Goal: Task Accomplishment & Management: Use online tool/utility

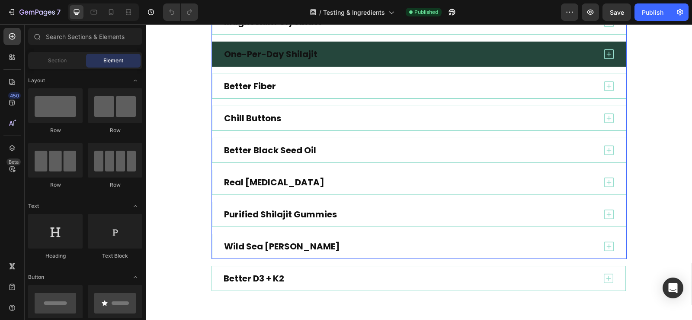
scroll to position [303, 0]
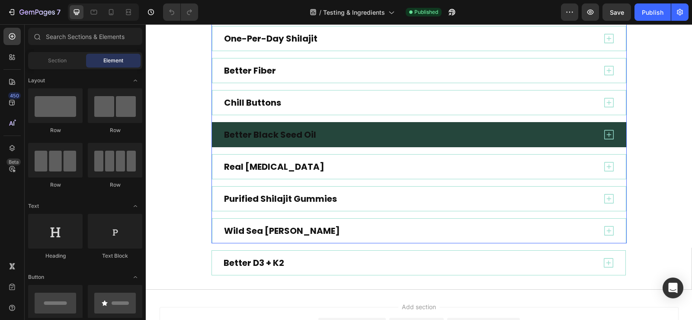
click at [400, 131] on div "Better Black Seed Oil" at bounding box center [409, 135] width 373 height 14
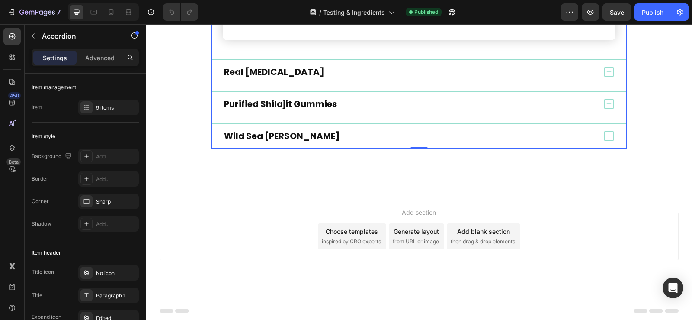
click at [462, 1] on img at bounding box center [449, 1] width 289 height 0
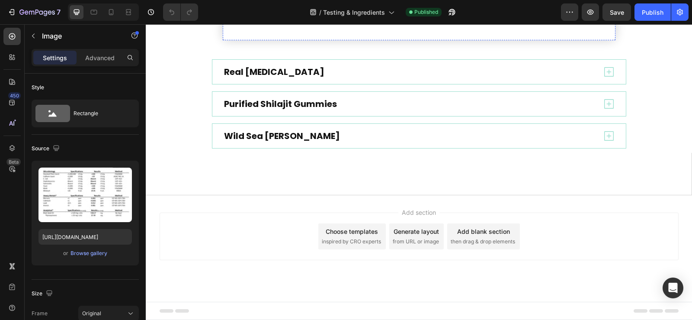
scroll to position [1384, 0]
click at [350, 13] on icon at bounding box center [352, 9] width 5 height 6
click at [442, 10] on img at bounding box center [449, 10] width 289 height 0
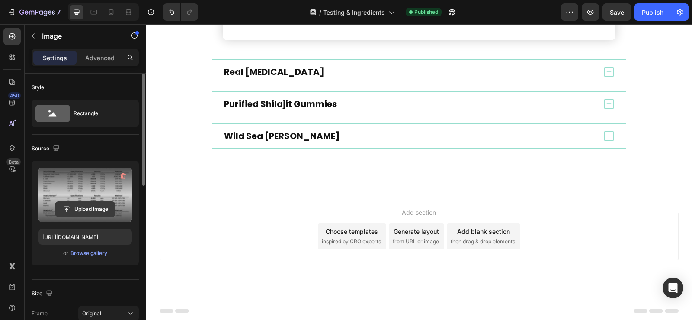
click at [89, 209] on input "file" at bounding box center [85, 209] width 60 height 15
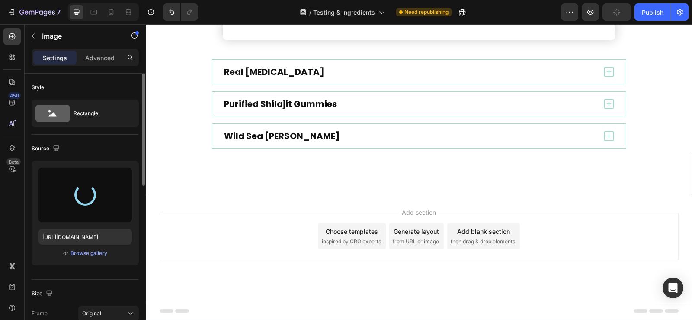
type input "[URL][DOMAIN_NAME]"
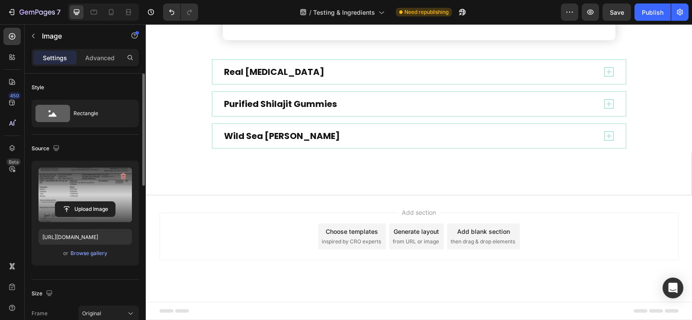
scroll to position [1659, 0]
click at [418, 10] on img at bounding box center [449, 10] width 289 height 0
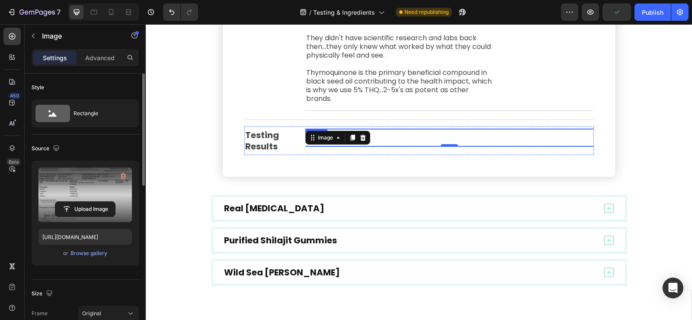
scroll to position [621, 0]
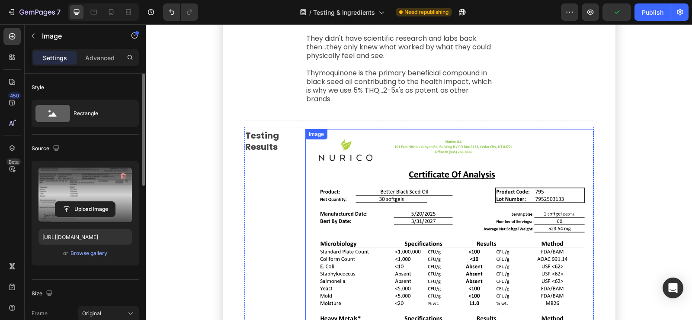
click at [497, 190] on img at bounding box center [449, 315] width 289 height 373
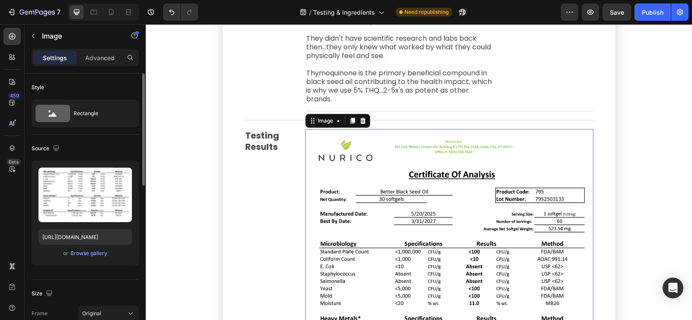
click at [468, 206] on img at bounding box center [449, 315] width 289 height 373
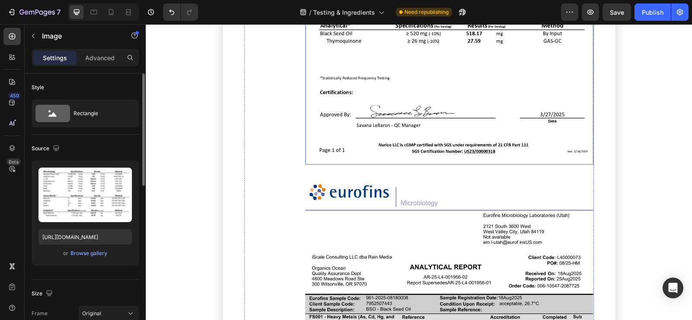
scroll to position [1789, 0]
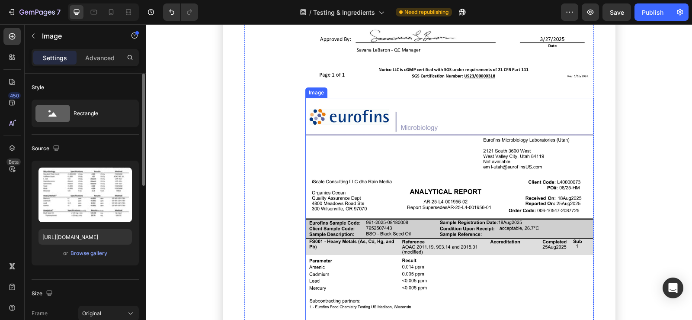
click at [346, 187] on img at bounding box center [449, 284] width 289 height 373
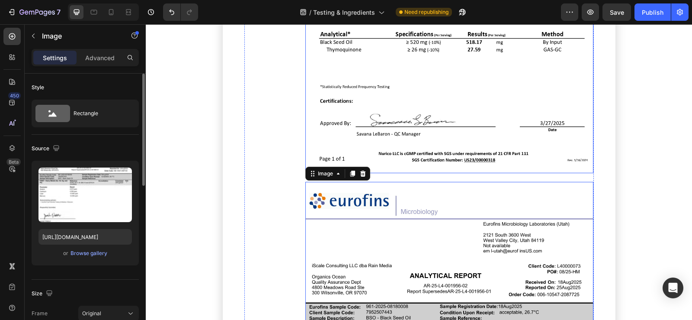
scroll to position [1702, 0]
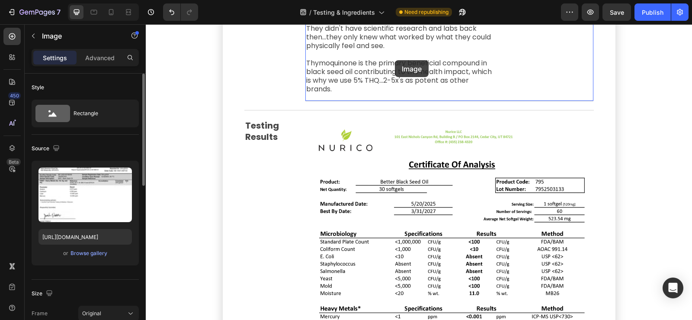
scroll to position [592, 0]
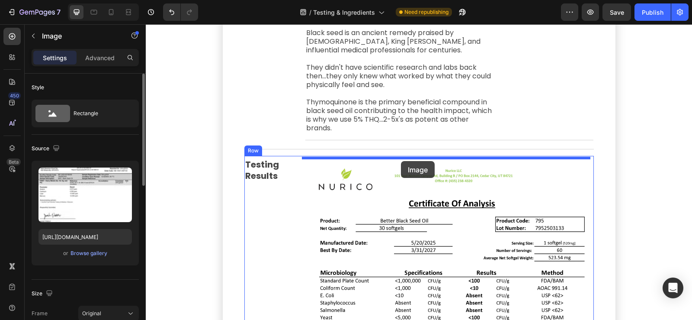
drag, startPoint x: 312, startPoint y: 180, endPoint x: 401, endPoint y: 161, distance: 90.8
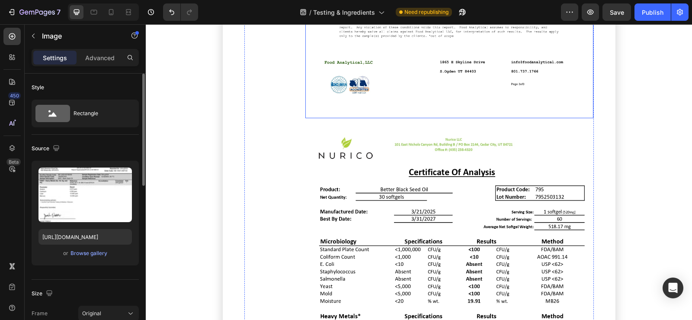
scroll to position [1846, 0]
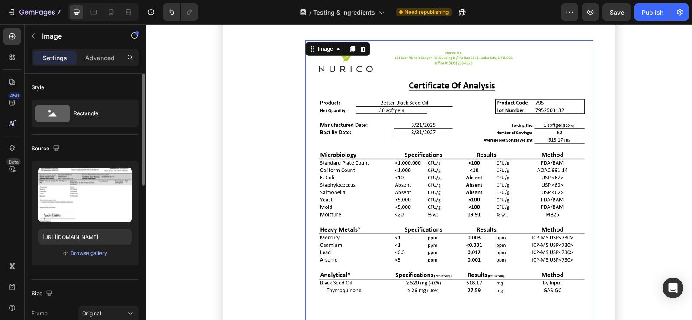
click at [372, 152] on img at bounding box center [449, 226] width 289 height 373
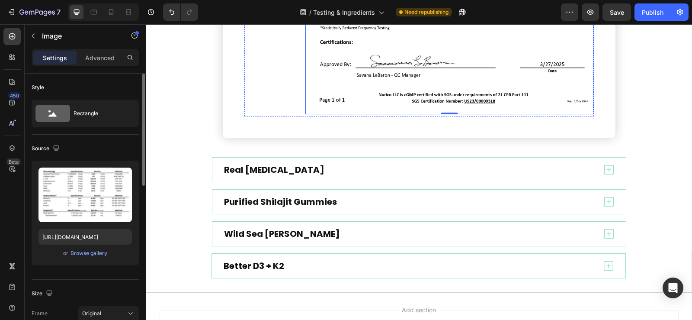
scroll to position [2149, 0]
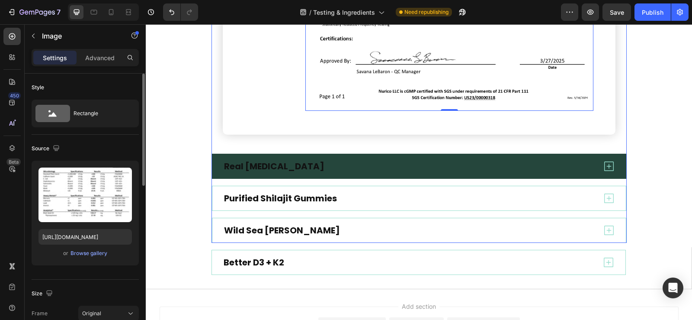
click at [340, 165] on div "Real [MEDICAL_DATA]" at bounding box center [409, 166] width 373 height 14
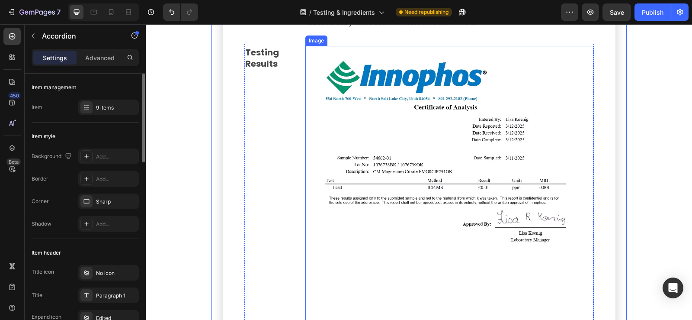
scroll to position [823, 0]
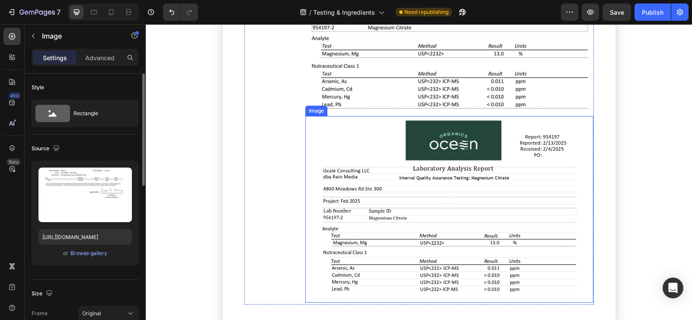
click at [395, 181] on img at bounding box center [449, 209] width 289 height 186
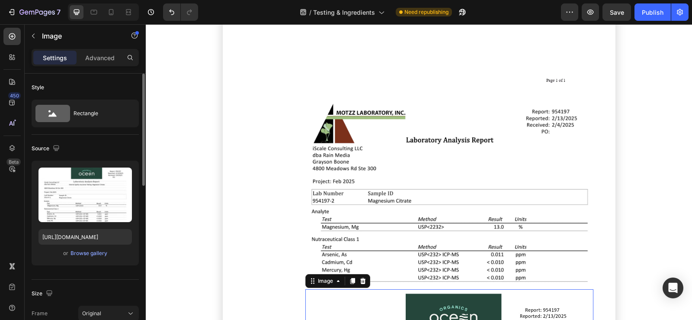
scroll to position [909, 0]
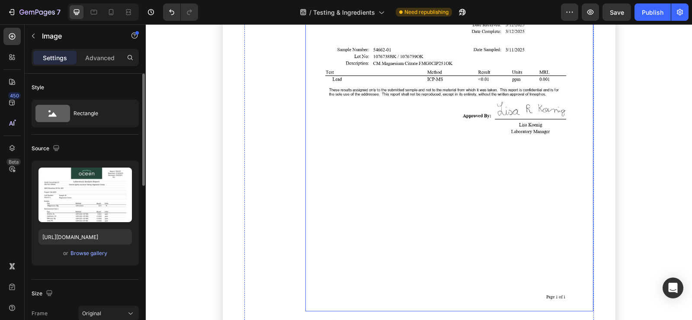
click at [401, 116] on img at bounding box center [449, 124] width 289 height 373
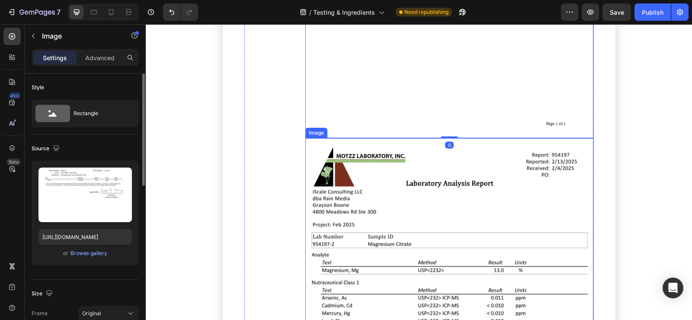
click at [380, 164] on img at bounding box center [449, 235] width 289 height 194
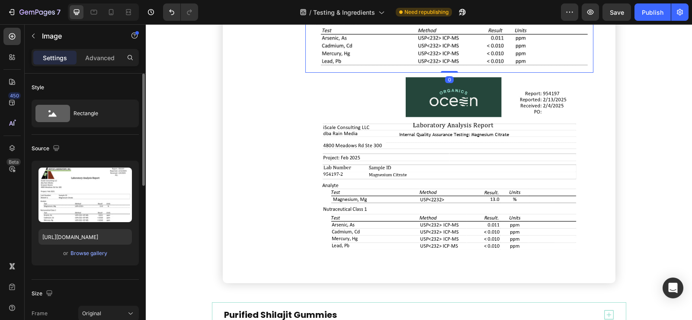
click at [382, 170] on img at bounding box center [449, 166] width 289 height 186
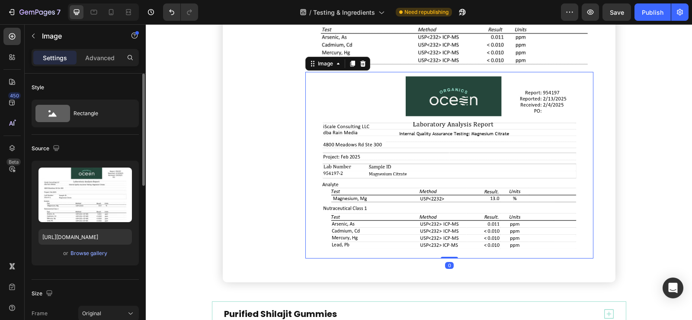
scroll to position [1428, 0]
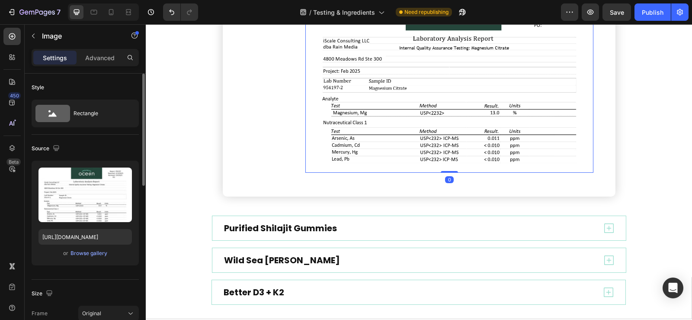
click at [390, 121] on img at bounding box center [449, 79] width 289 height 186
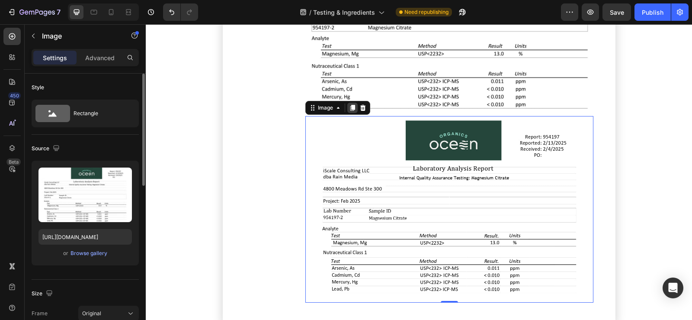
click at [349, 110] on icon at bounding box center [352, 107] width 7 height 7
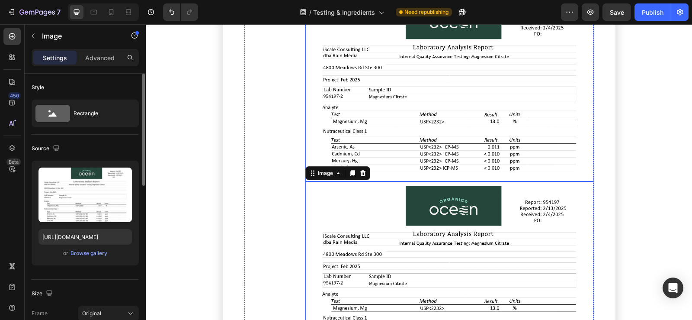
scroll to position [1503, 0]
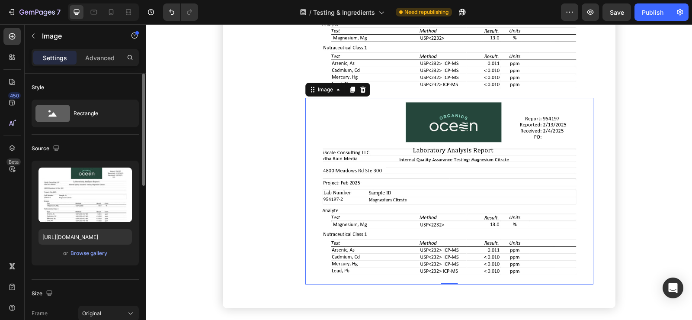
click at [382, 152] on img at bounding box center [449, 191] width 289 height 186
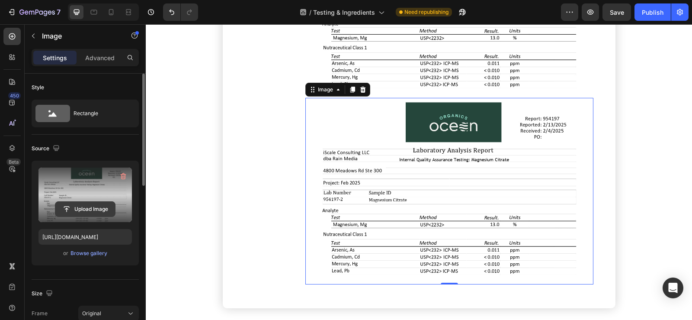
click at [94, 209] on input "file" at bounding box center [85, 209] width 60 height 15
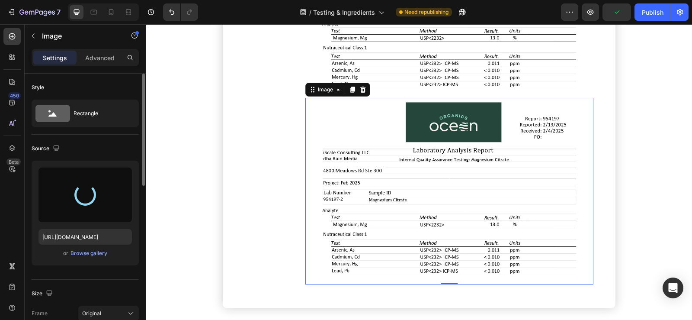
type input "[URL][DOMAIN_NAME]"
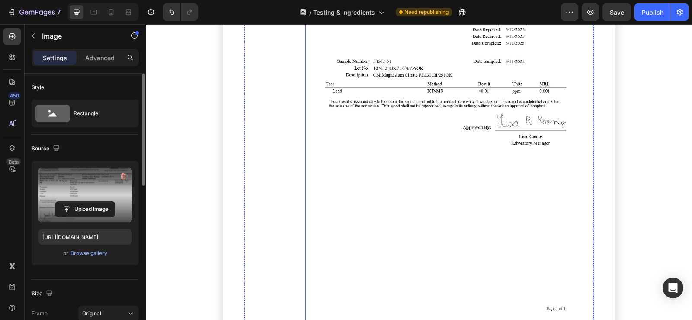
scroll to position [768, 0]
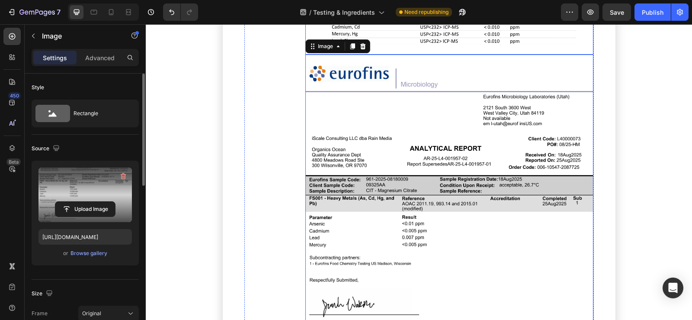
click at [368, 178] on img at bounding box center [449, 241] width 289 height 373
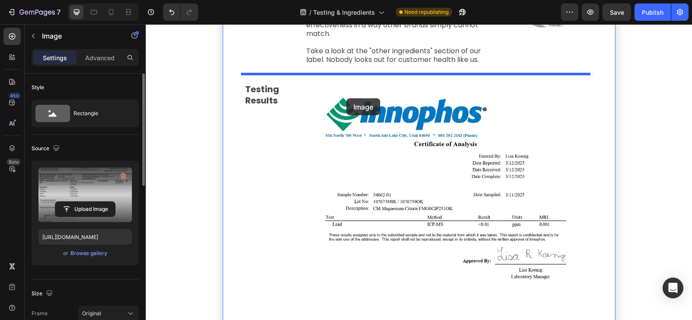
scroll to position [763, 0]
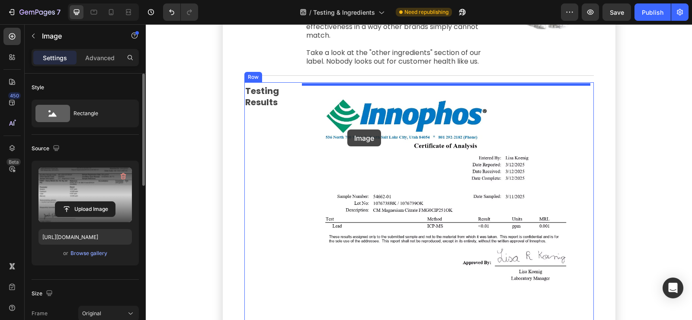
drag, startPoint x: 312, startPoint y: 266, endPoint x: 347, endPoint y: 129, distance: 141.1
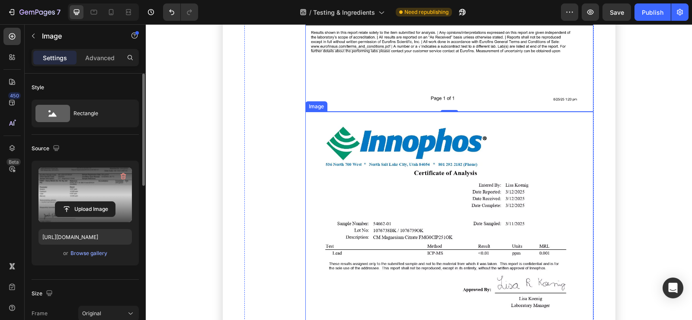
scroll to position [1152, 0]
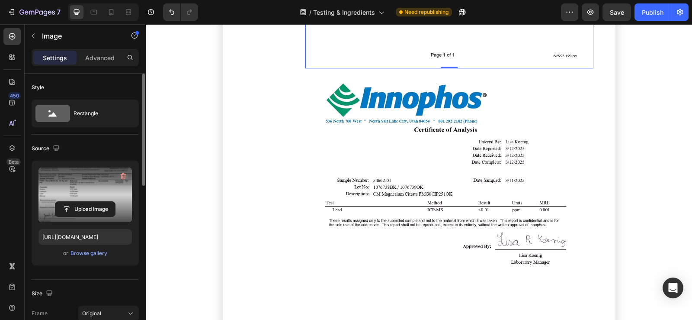
click at [99, 60] on p "Advanced" at bounding box center [99, 57] width 29 height 9
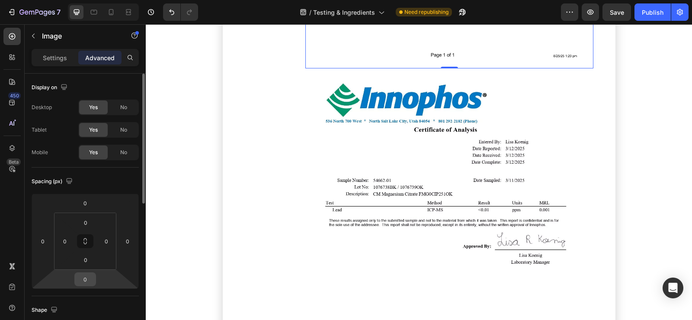
click at [86, 277] on input "0" at bounding box center [85, 279] width 17 height 13
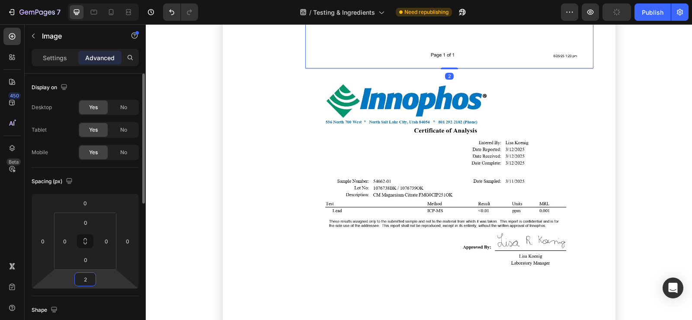
type input "20"
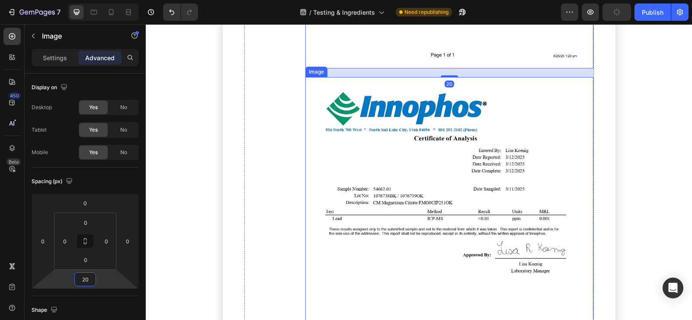
click at [497, 170] on img at bounding box center [449, 263] width 289 height 373
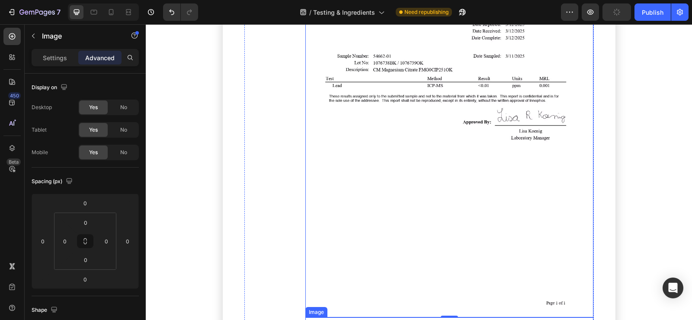
scroll to position [1455, 0]
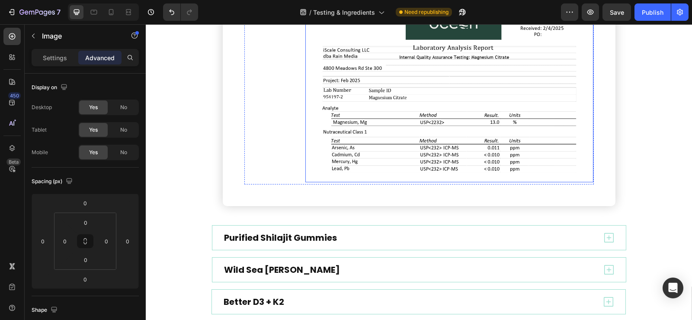
click at [465, 141] on img at bounding box center [449, 88] width 289 height 186
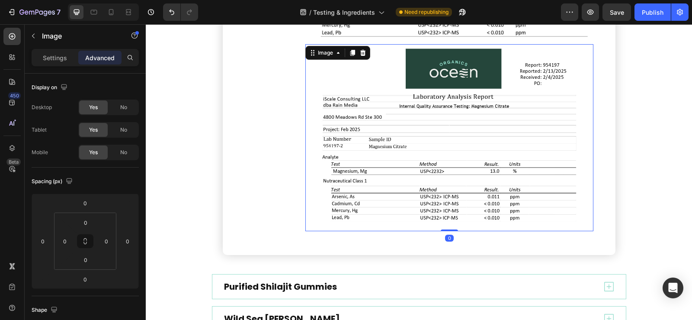
scroll to position [1671, 0]
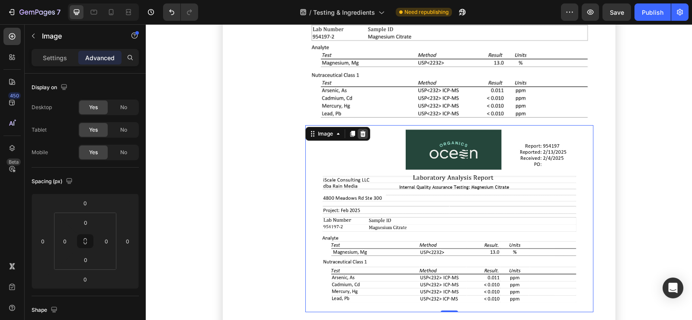
click at [360, 134] on icon at bounding box center [363, 134] width 6 height 6
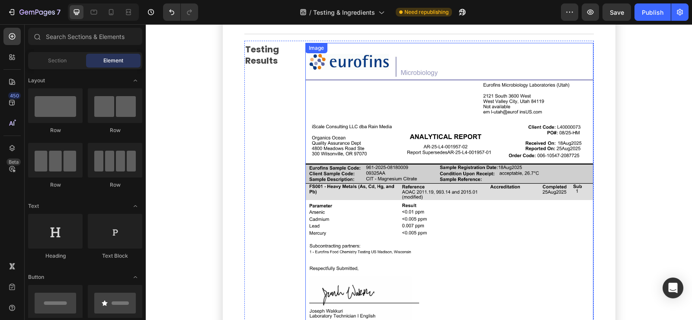
scroll to position [806, 0]
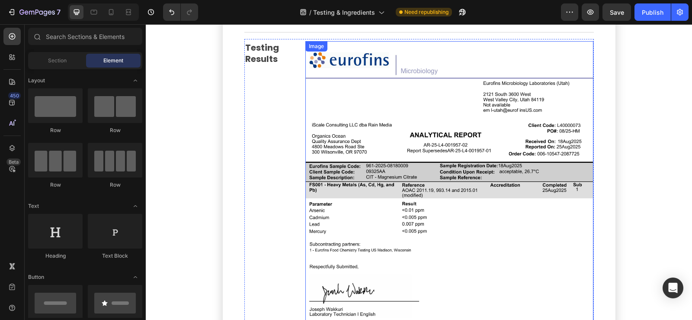
click at [383, 144] on img at bounding box center [449, 227] width 289 height 373
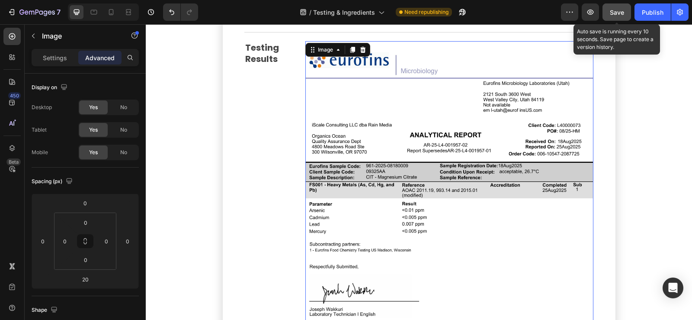
click at [621, 13] on span "Save" at bounding box center [617, 12] width 14 height 7
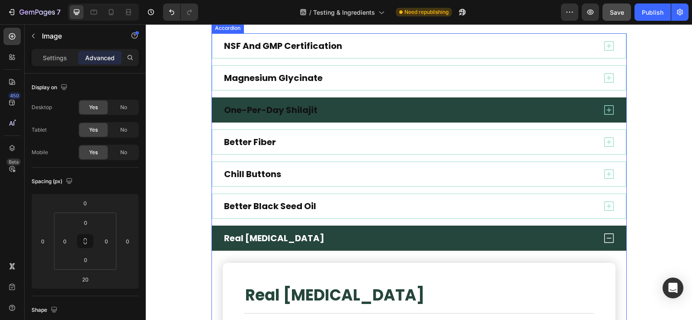
scroll to position [244, 0]
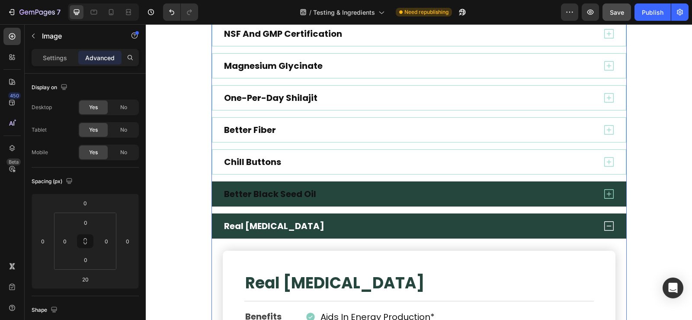
click at [313, 192] on div "Better Black Seed Oil" at bounding box center [270, 194] width 95 height 14
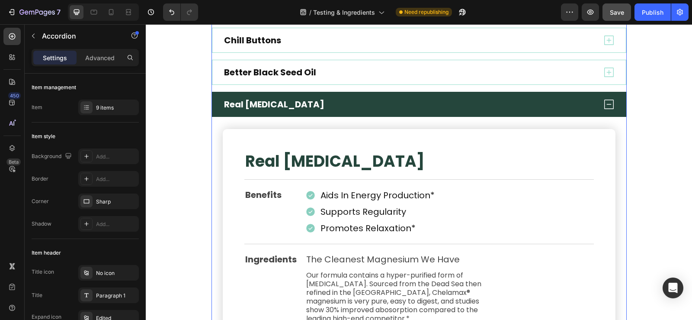
scroll to position [373, 0]
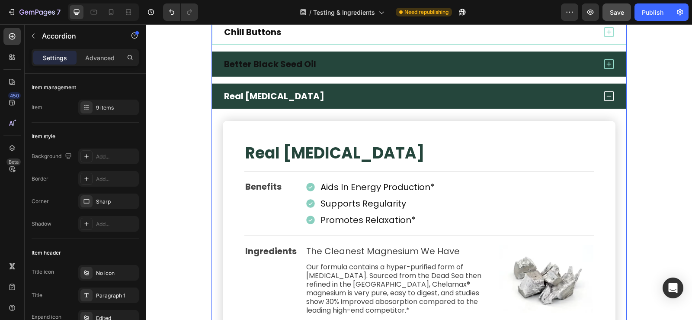
click at [313, 67] on div "Better Black Seed Oil" at bounding box center [409, 64] width 373 height 14
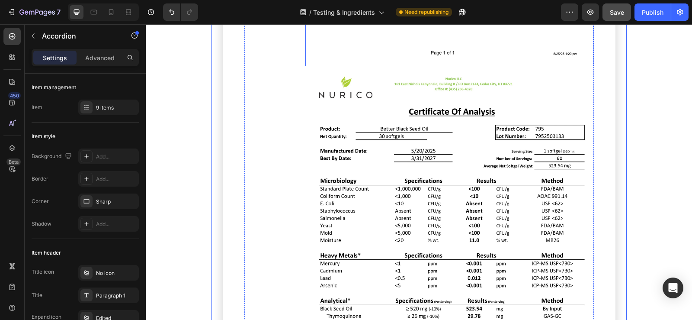
scroll to position [1109, 0]
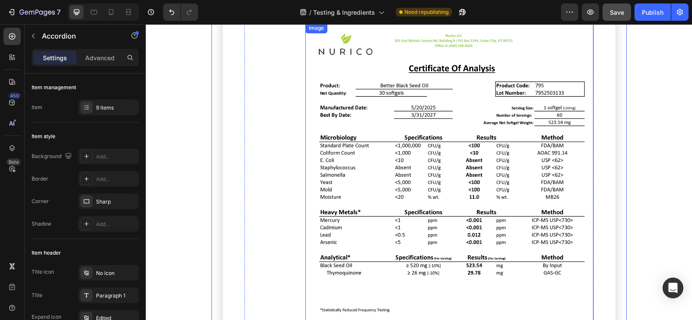
click at [440, 132] on img at bounding box center [449, 209] width 289 height 373
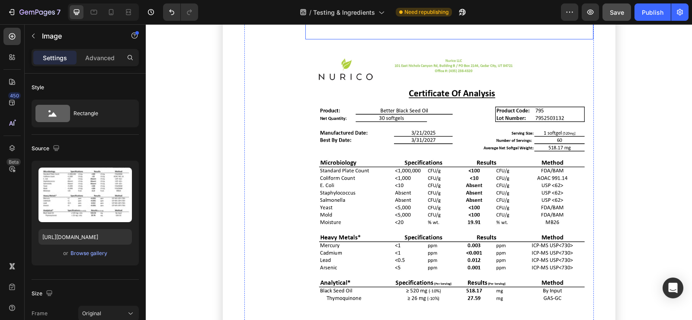
scroll to position [1887, 0]
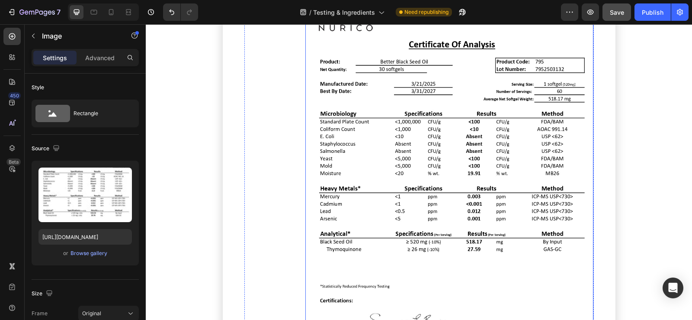
click at [454, 122] on img at bounding box center [449, 185] width 289 height 373
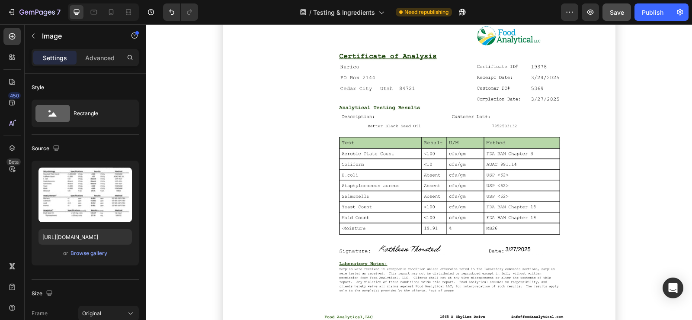
scroll to position [1498, 0]
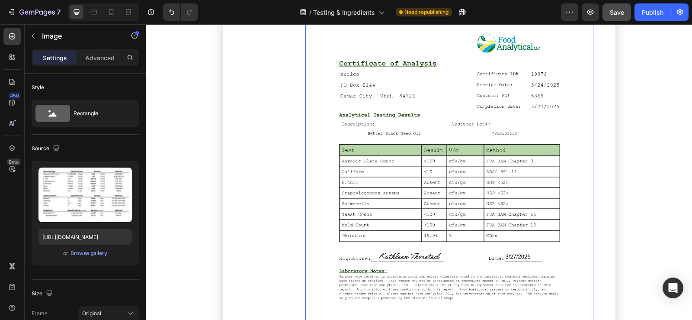
click at [454, 122] on img at bounding box center [449, 192] width 289 height 373
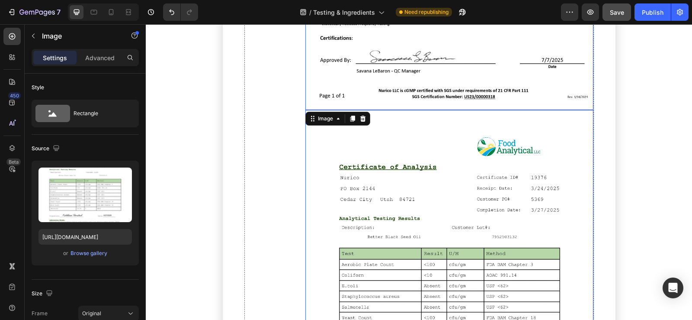
scroll to position [1412, 0]
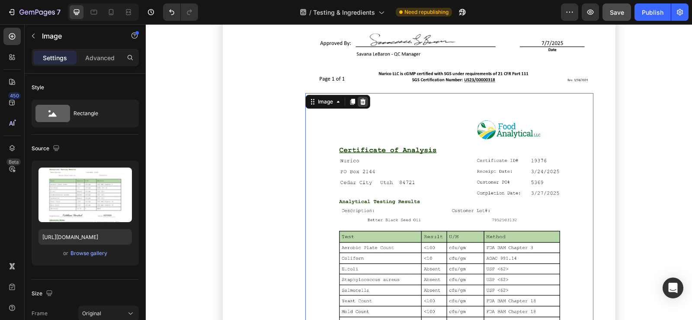
click at [360, 102] on icon at bounding box center [363, 102] width 6 height 6
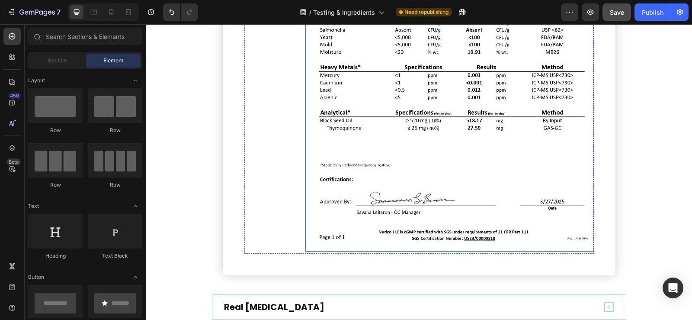
scroll to position [1671, 0]
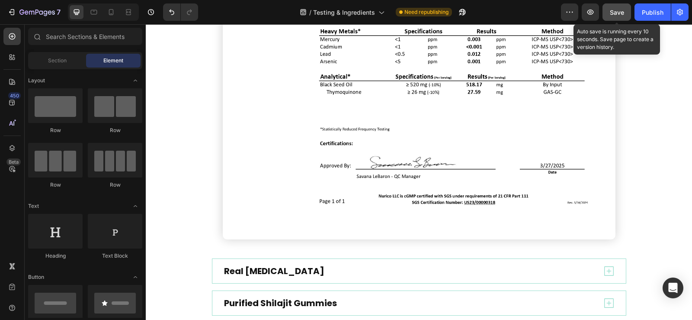
click at [618, 11] on span "Save" at bounding box center [617, 12] width 14 height 7
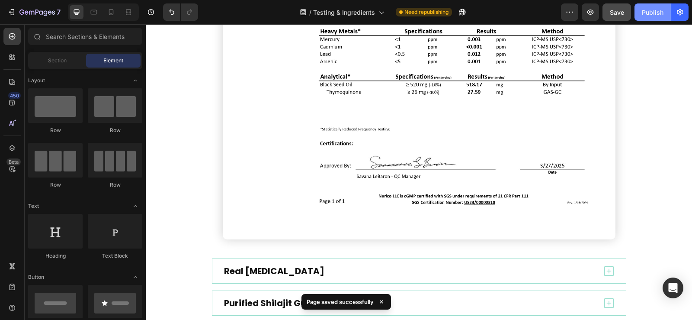
click at [654, 16] on div "Publish" at bounding box center [653, 12] width 22 height 9
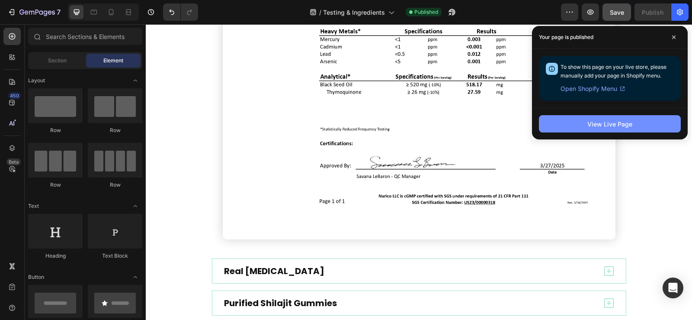
click at [627, 117] on button "View Live Page" at bounding box center [610, 123] width 142 height 17
